Goal: Download file/media

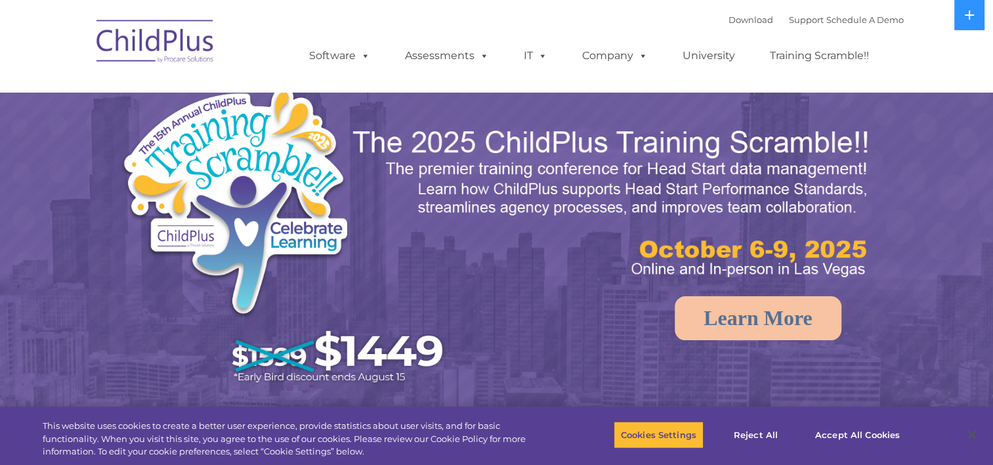
select select "MEDIUM"
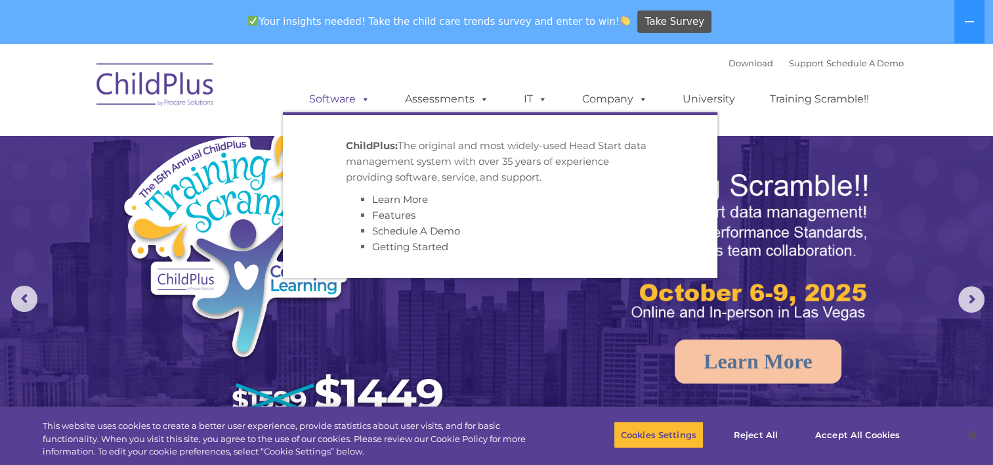
click at [335, 95] on link "Software" at bounding box center [339, 99] width 87 height 26
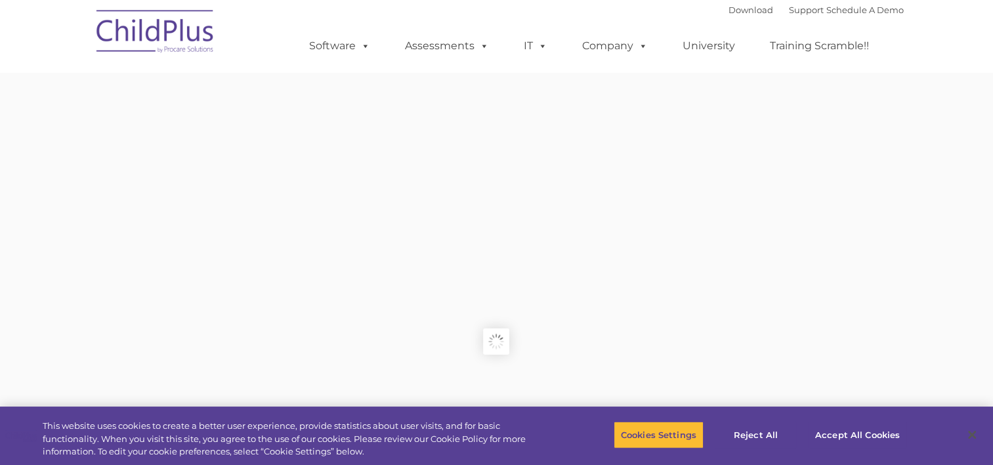
type input ""
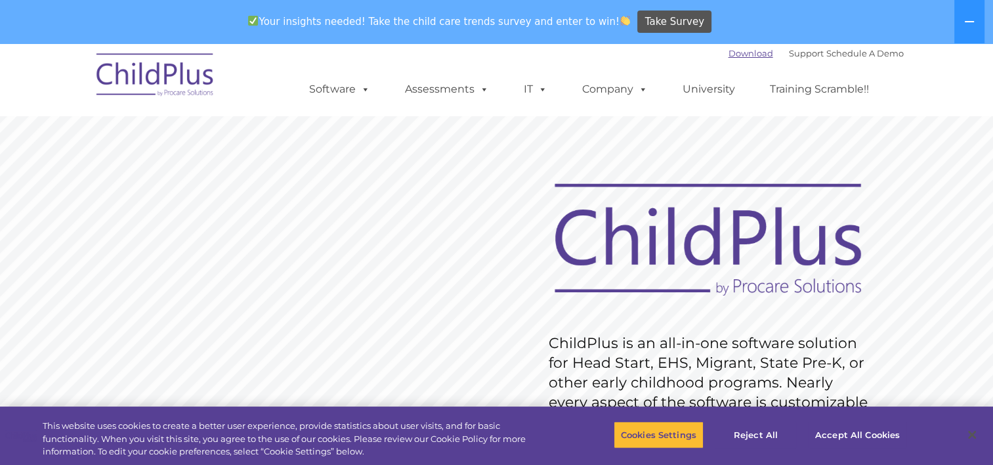
click at [729, 55] on link "Download" at bounding box center [751, 53] width 45 height 11
